Goal: Find contact information: Find contact information

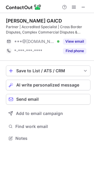
scroll to position [134, 94]
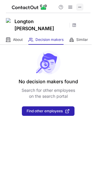
click at [78, 7] on span at bounding box center [80, 7] width 5 height 5
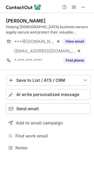
scroll to position [144, 94]
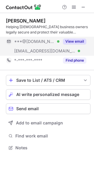
click at [77, 44] on button "View email" at bounding box center [74, 42] width 23 height 6
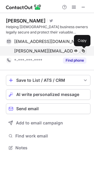
click at [85, 51] on span at bounding box center [83, 51] width 5 height 5
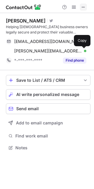
click at [82, 5] on span at bounding box center [83, 7] width 5 height 5
